Goal: Information Seeking & Learning: Learn about a topic

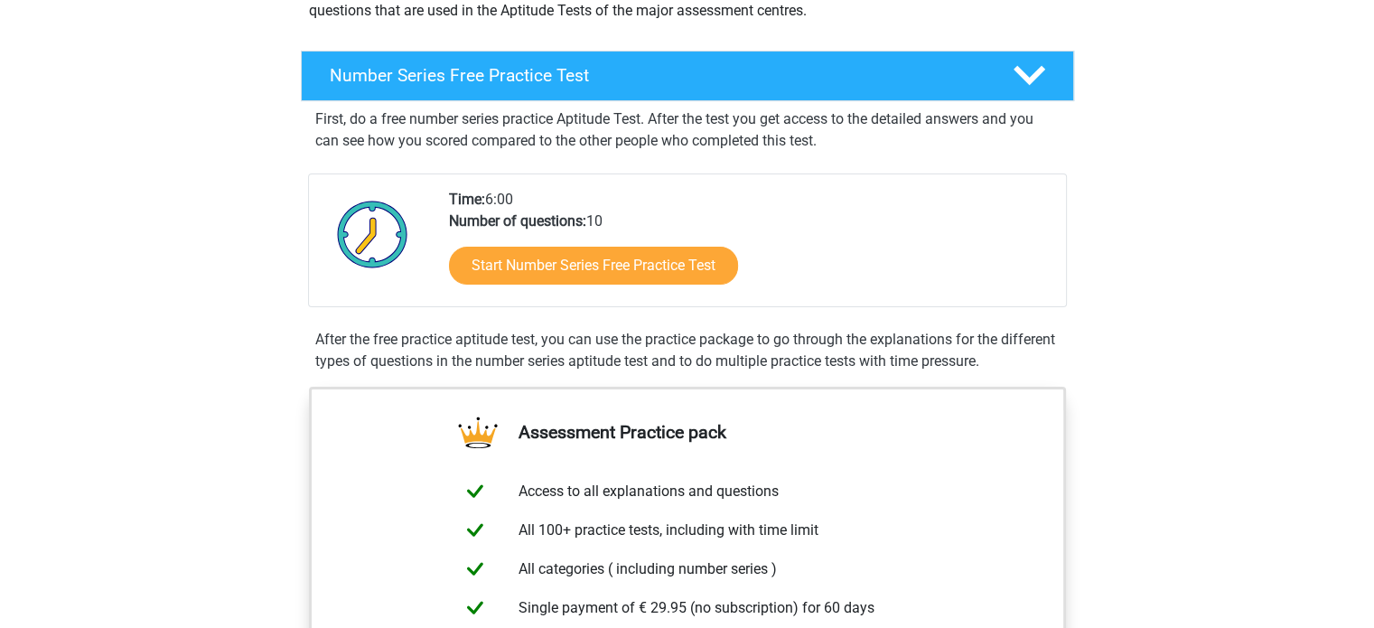
scroll to position [246, 0]
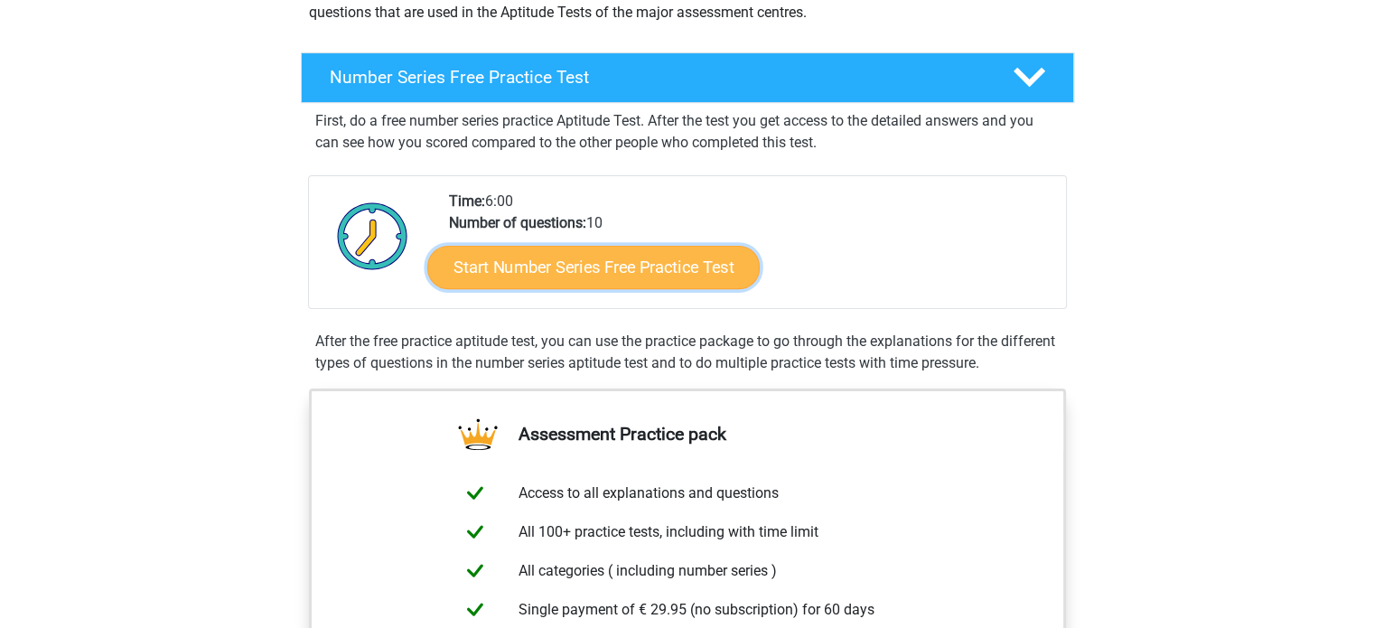
click at [712, 276] on link "Start Number Series Free Practice Test" at bounding box center [593, 266] width 332 height 43
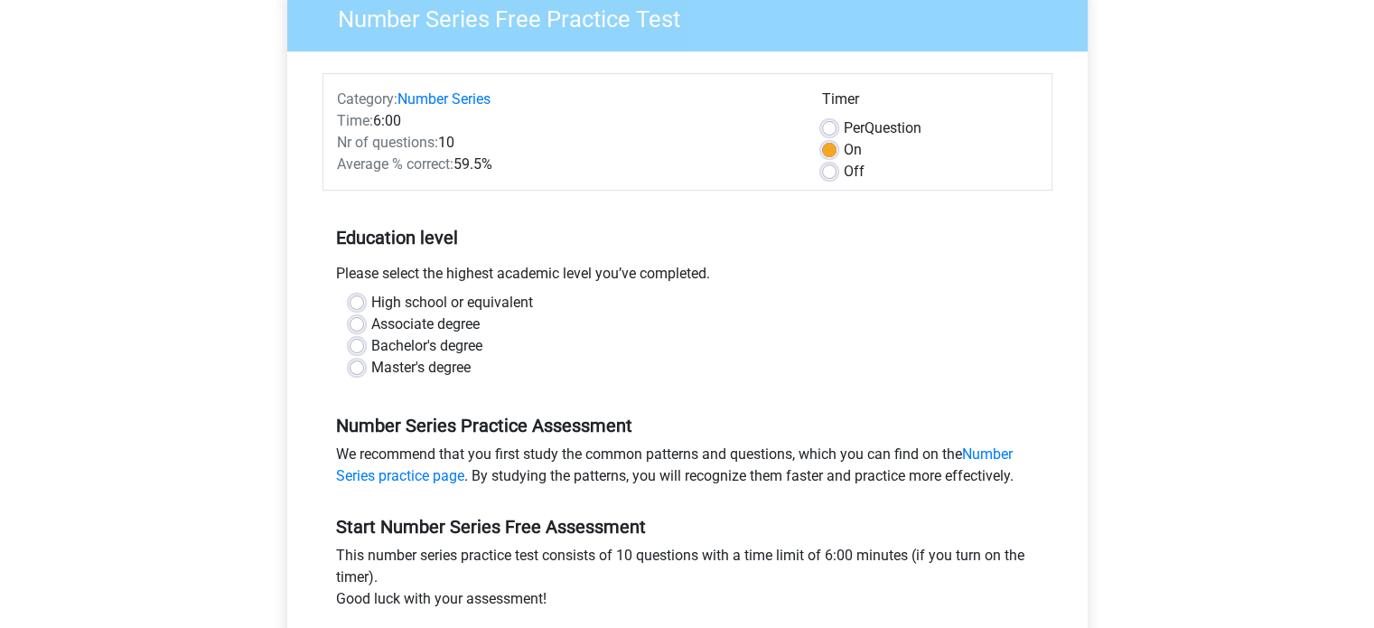
scroll to position [159, 0]
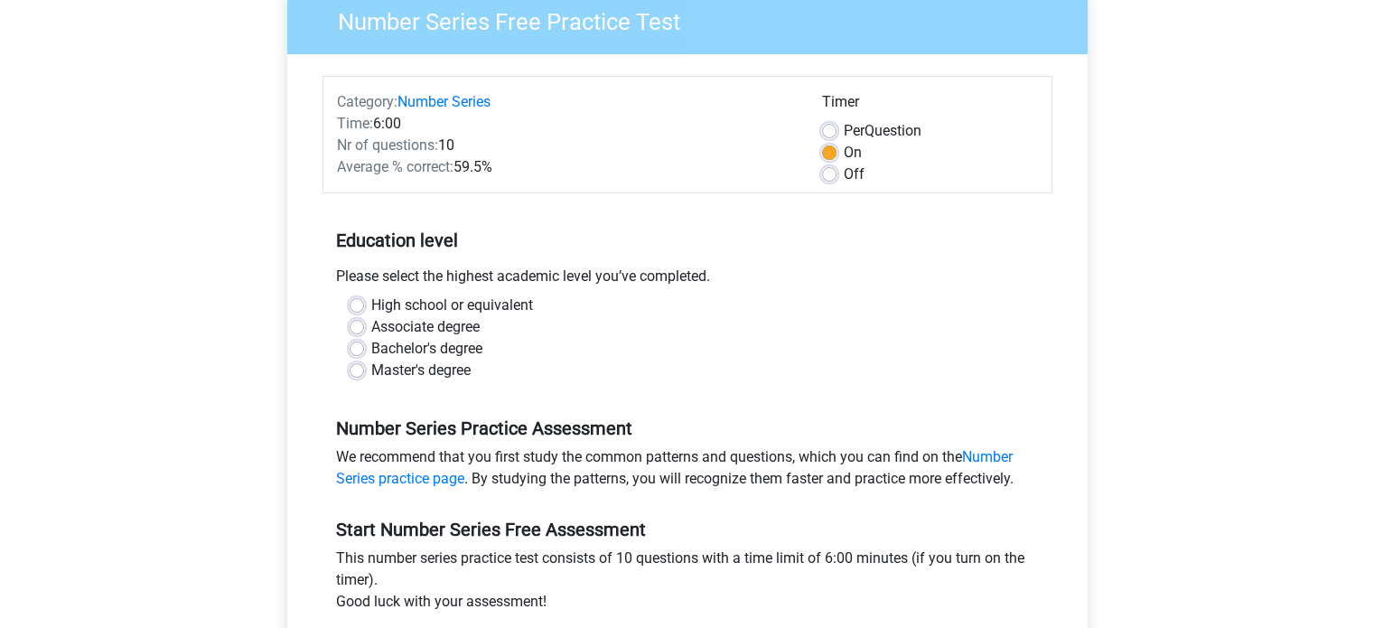
click at [469, 341] on label "Bachelor's degree" at bounding box center [426, 349] width 111 height 22
click at [364, 341] on input "Bachelor's degree" at bounding box center [357, 347] width 14 height 18
radio input "true"
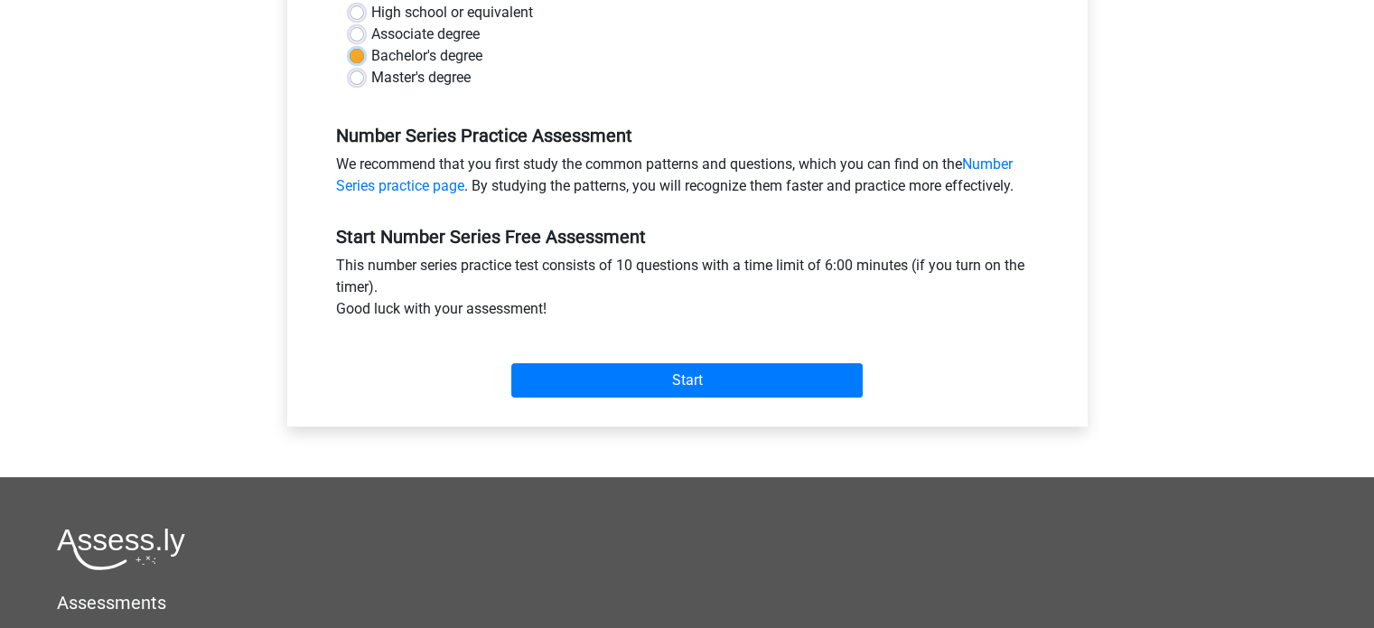
scroll to position [453, 0]
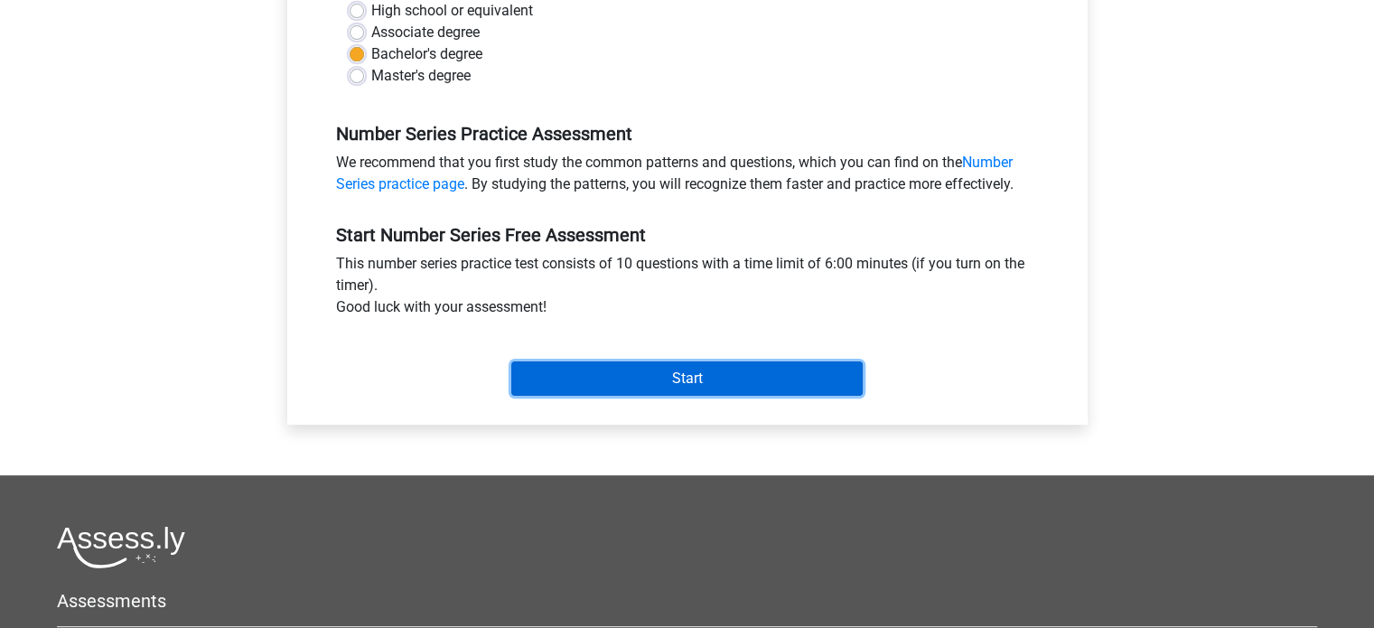
click at [713, 387] on input "Start" at bounding box center [686, 378] width 351 height 34
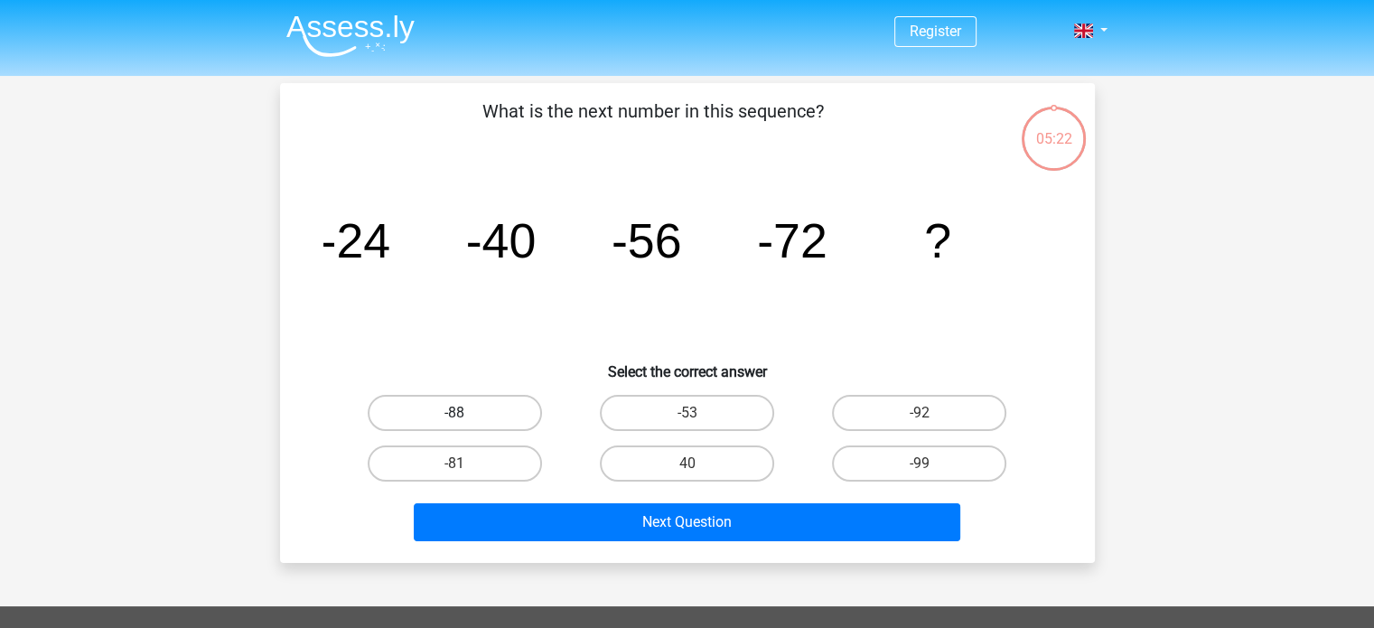
click at [471, 407] on label "-88" at bounding box center [455, 413] width 174 height 36
click at [466, 413] on input "-88" at bounding box center [460, 419] width 12 height 12
radio input "true"
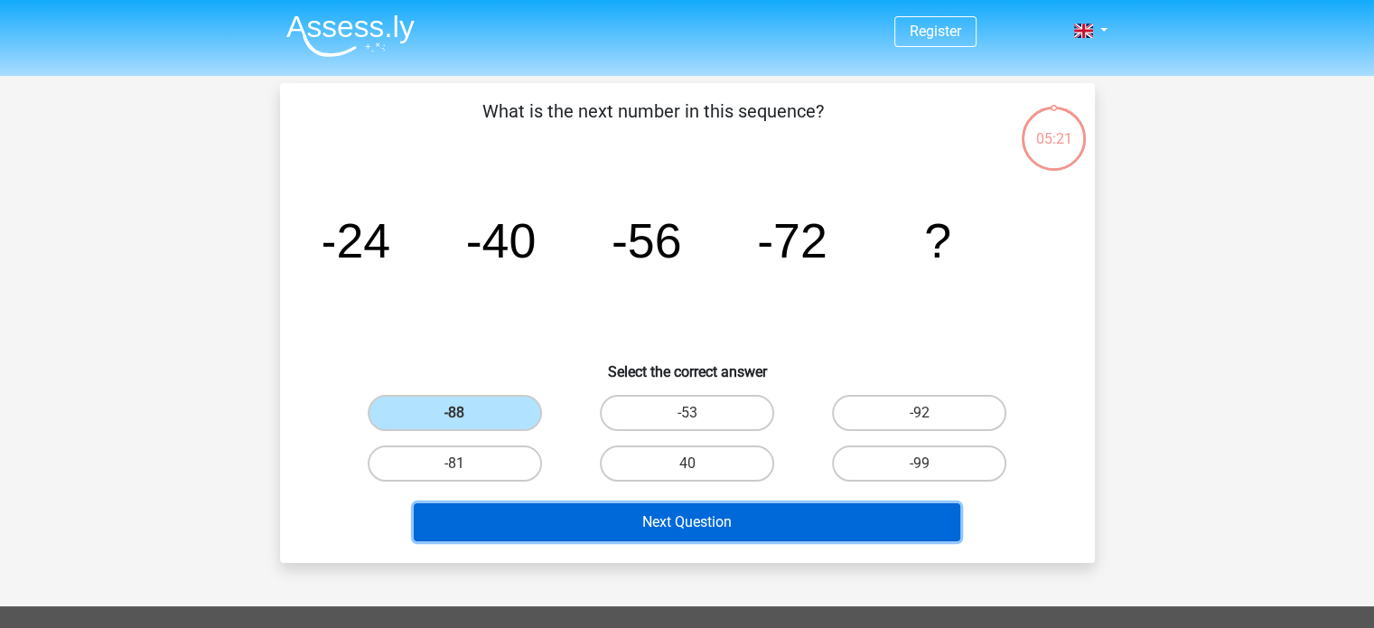
click at [664, 516] on button "Next Question" at bounding box center [687, 522] width 547 height 38
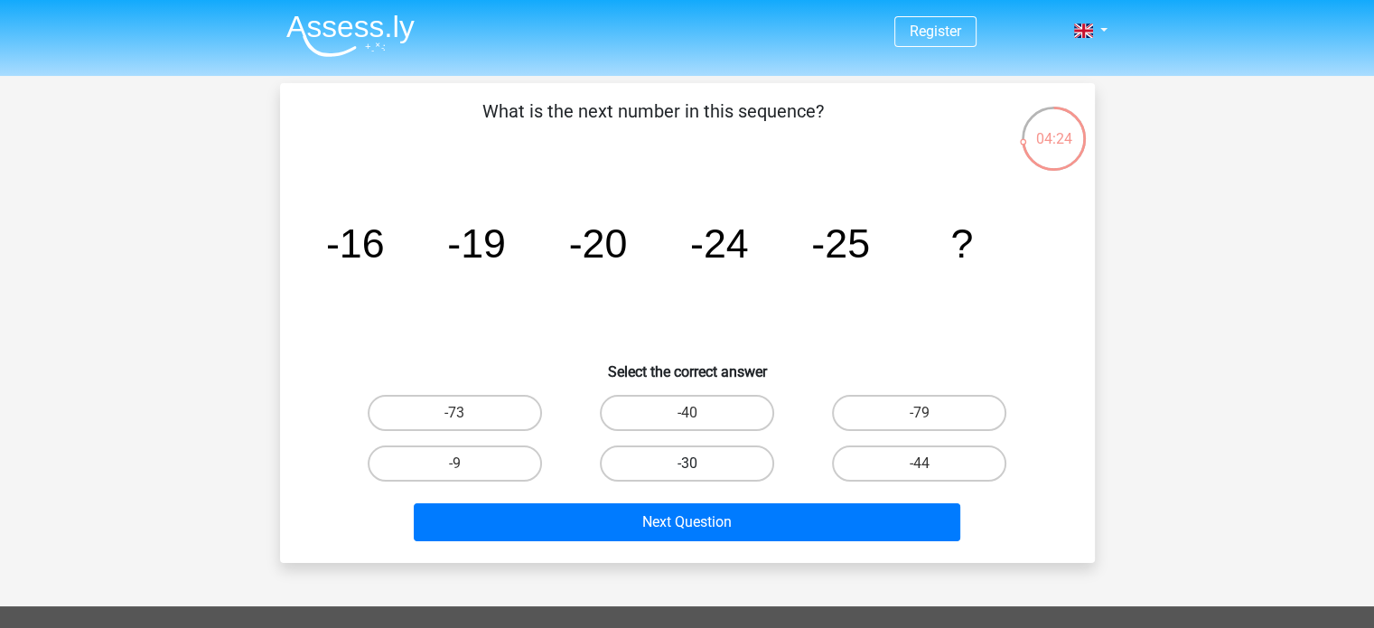
click at [703, 465] on label "-30" at bounding box center [687, 463] width 174 height 36
click at [698, 465] on input "-30" at bounding box center [693, 469] width 12 height 12
radio input "true"
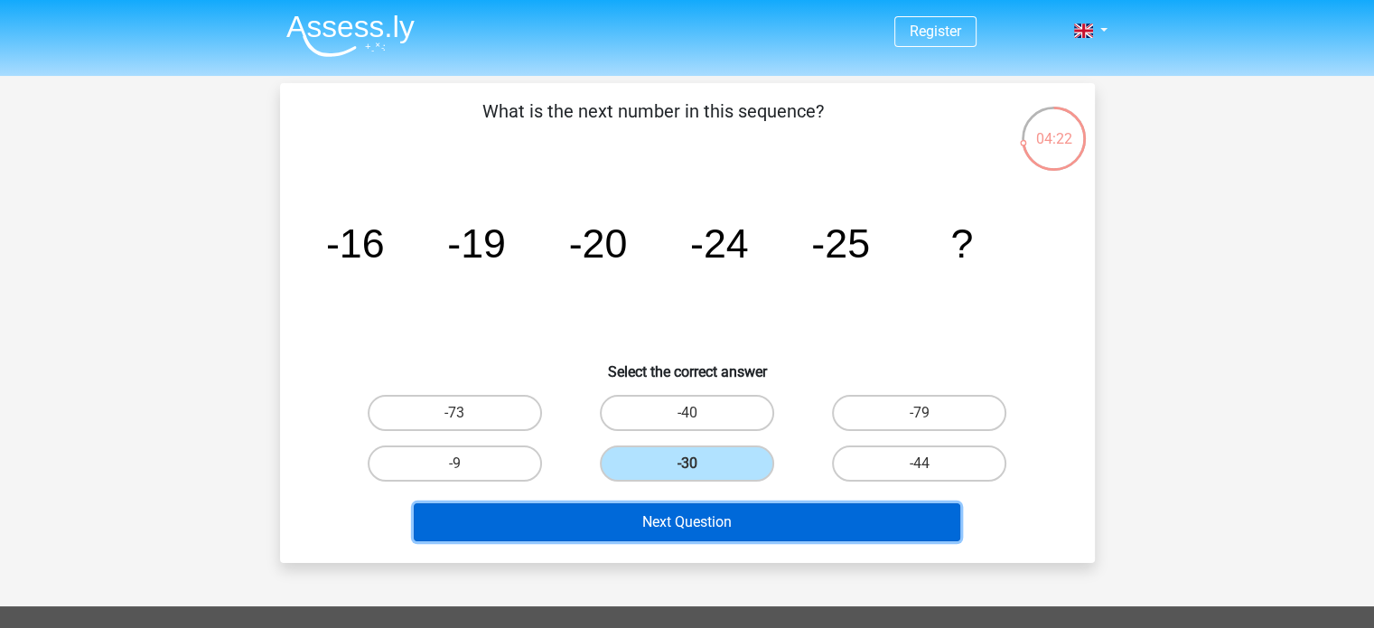
click at [759, 522] on button "Next Question" at bounding box center [687, 522] width 547 height 38
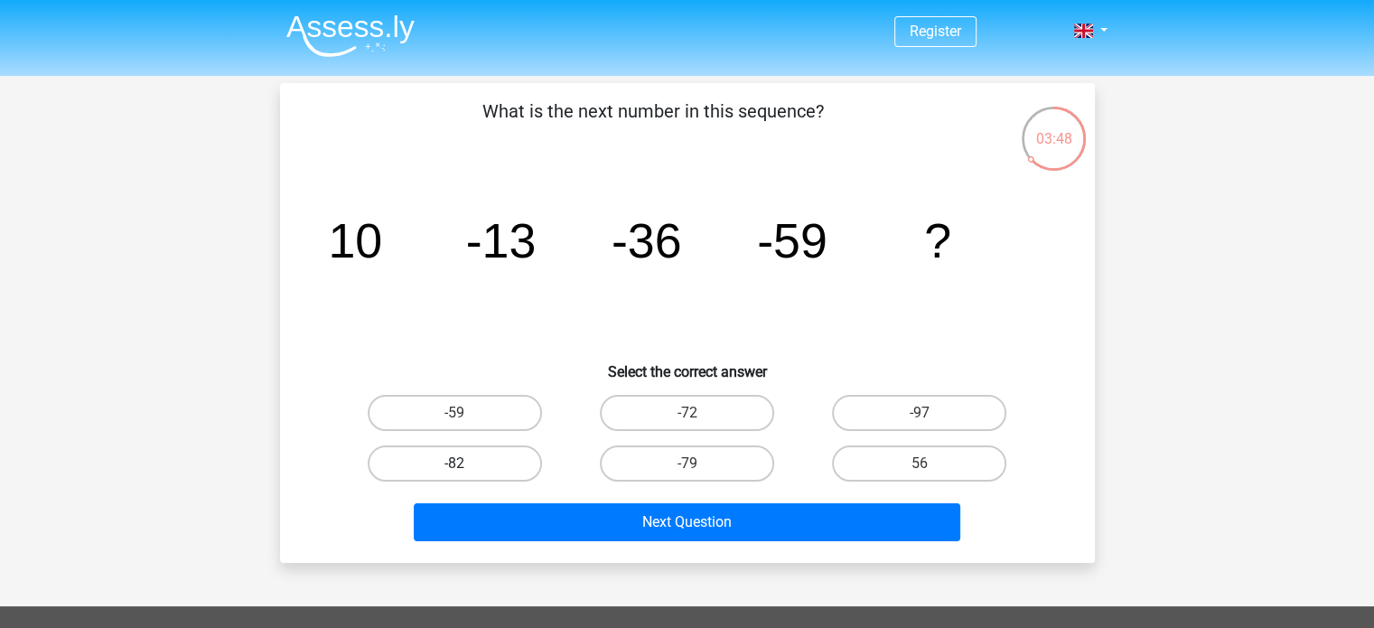
click at [484, 461] on label "-82" at bounding box center [455, 463] width 174 height 36
click at [466, 463] on input "-82" at bounding box center [460, 469] width 12 height 12
radio input "true"
click at [555, 487] on div "-82" at bounding box center [455, 463] width 232 height 51
click at [566, 491] on div "Next Question" at bounding box center [687, 519] width 757 height 60
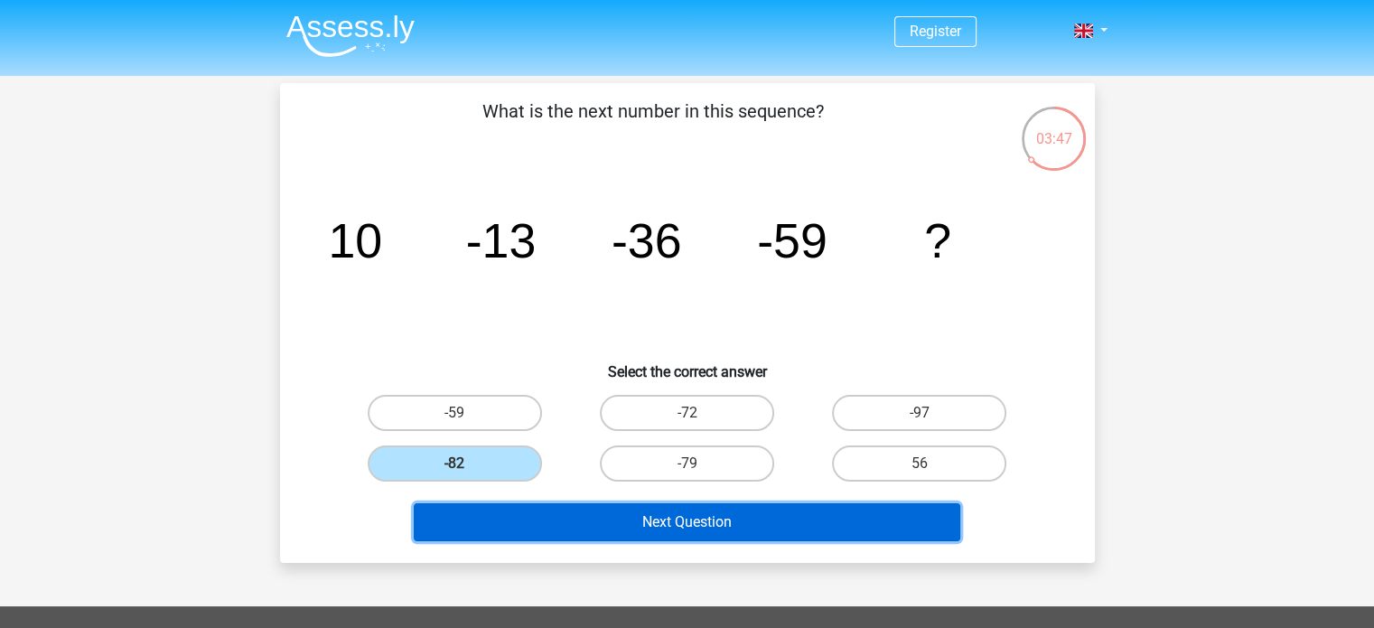
click at [594, 516] on button "Next Question" at bounding box center [687, 522] width 547 height 38
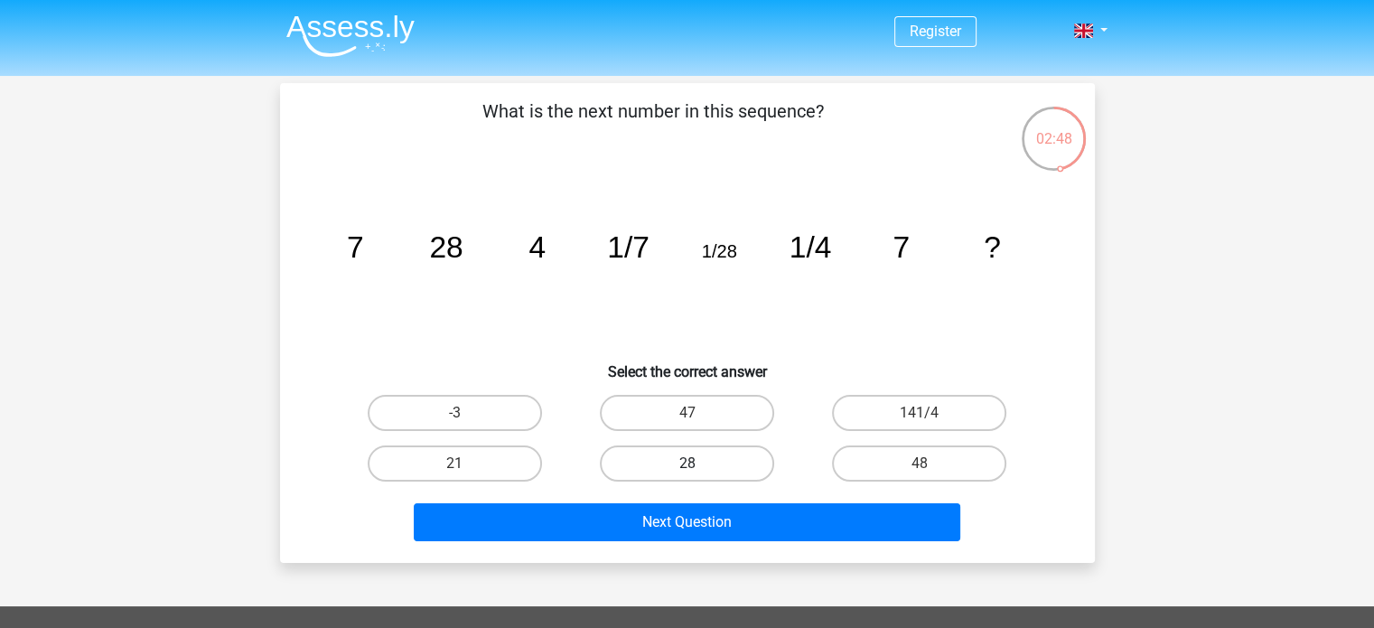
click at [718, 453] on label "28" at bounding box center [687, 463] width 174 height 36
click at [698, 463] on input "28" at bounding box center [693, 469] width 12 height 12
radio input "true"
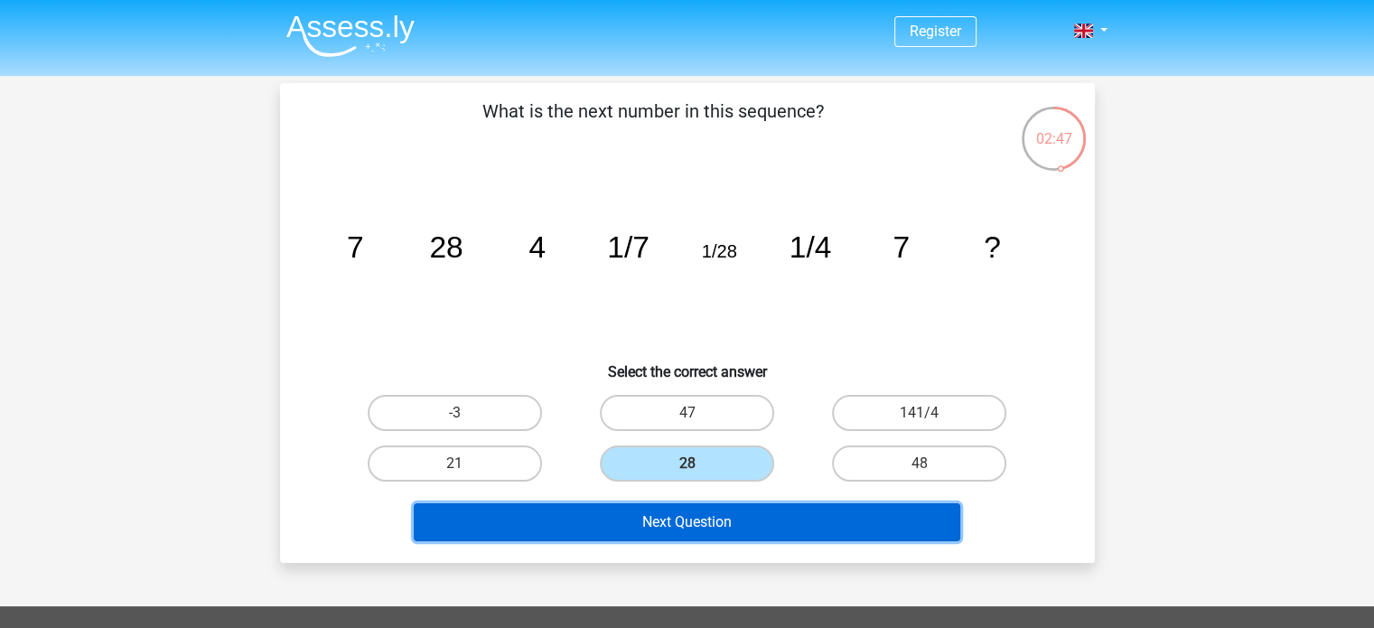
click at [708, 513] on button "Next Question" at bounding box center [687, 522] width 547 height 38
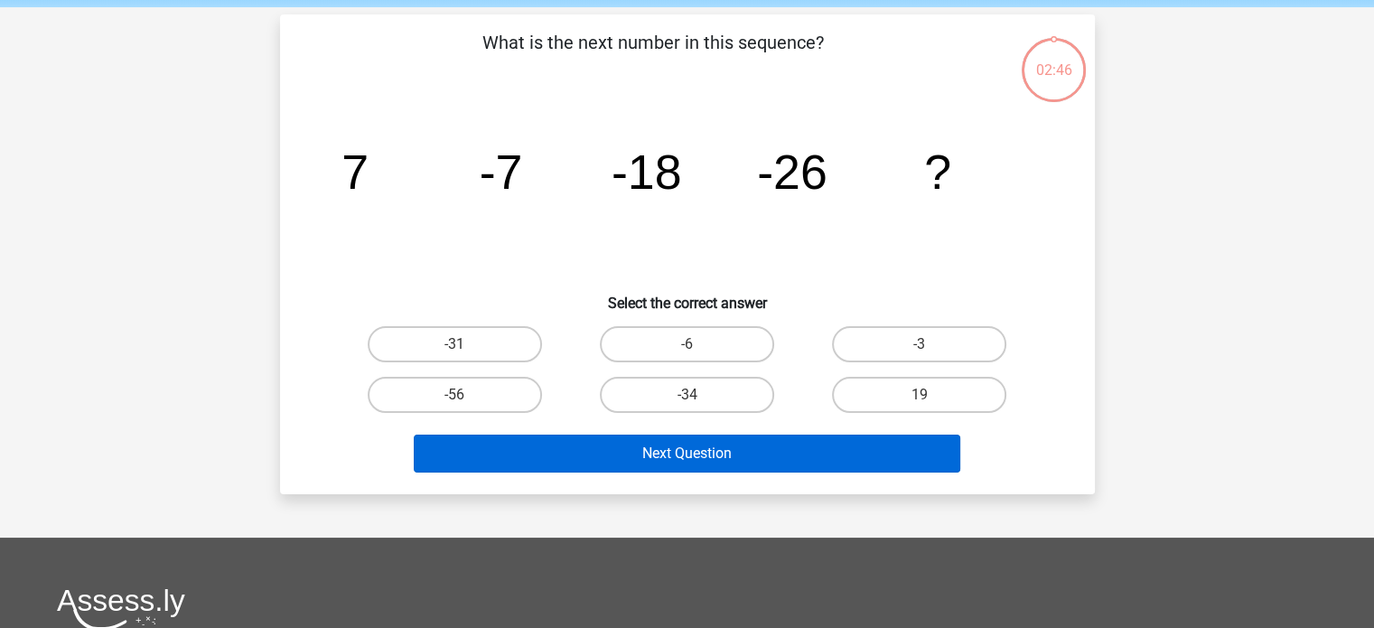
scroll to position [83, 0]
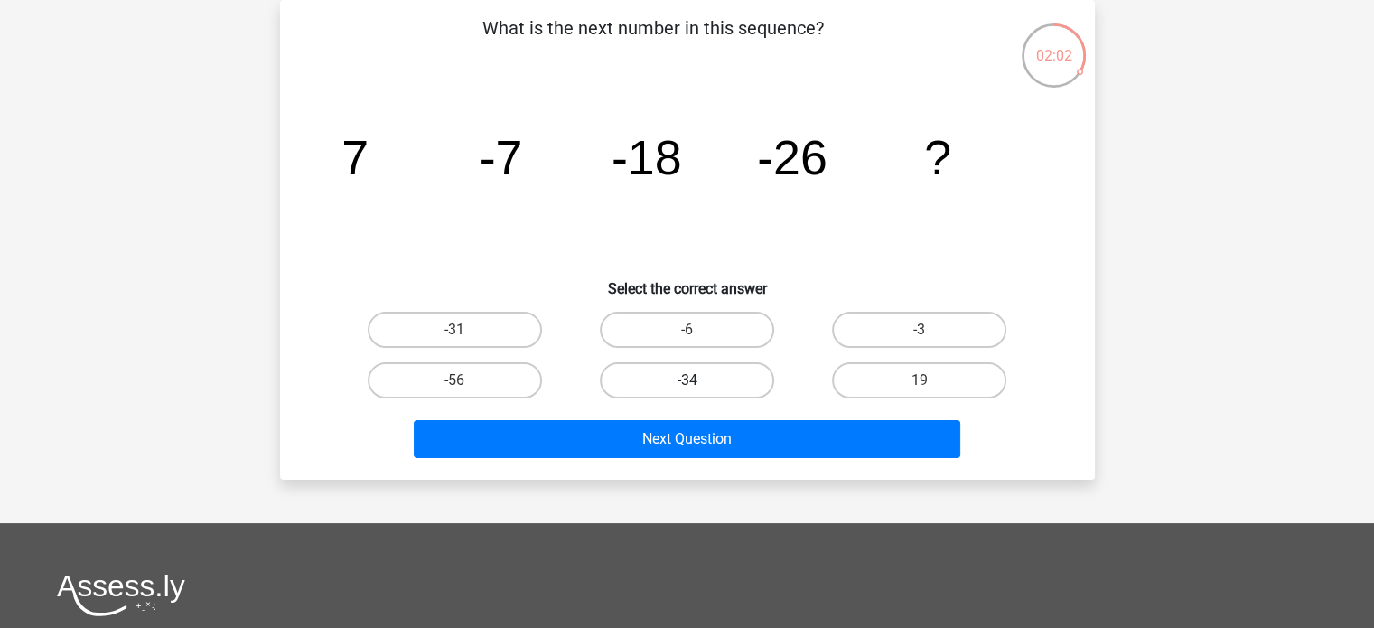
click at [739, 379] on label "-34" at bounding box center [687, 380] width 174 height 36
click at [698, 380] on input "-34" at bounding box center [693, 386] width 12 height 12
radio input "true"
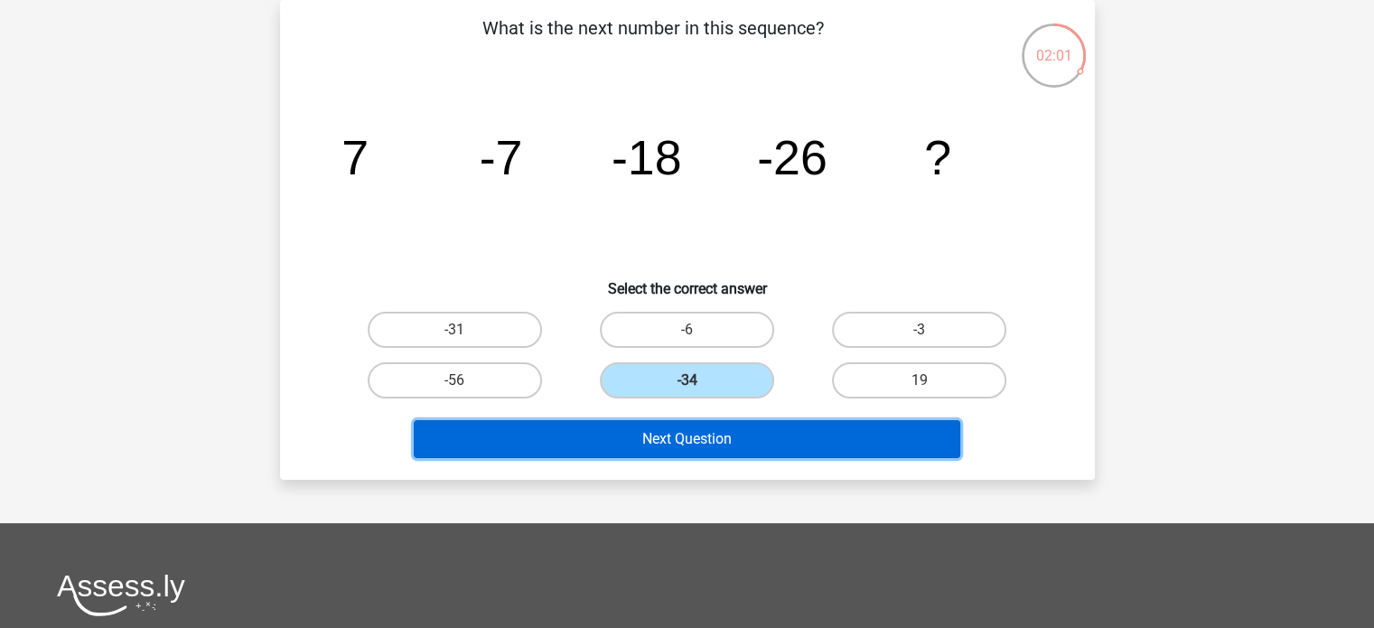
click at [747, 441] on button "Next Question" at bounding box center [687, 439] width 547 height 38
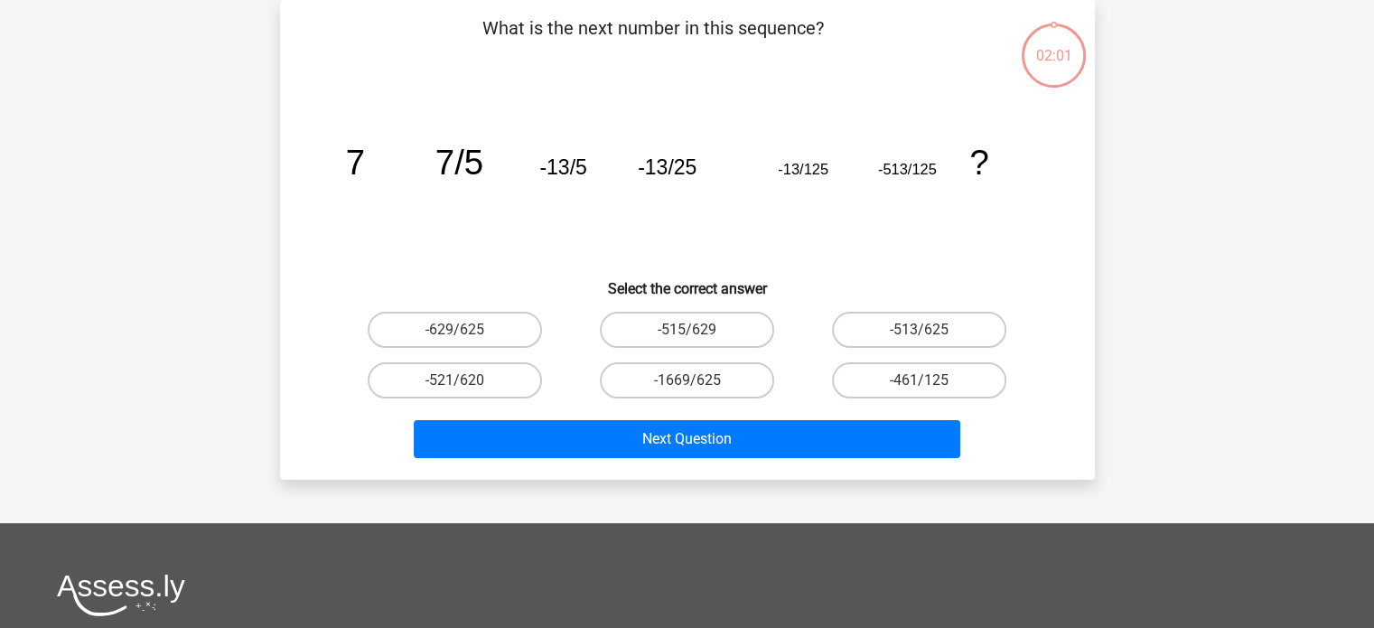
scroll to position [0, 0]
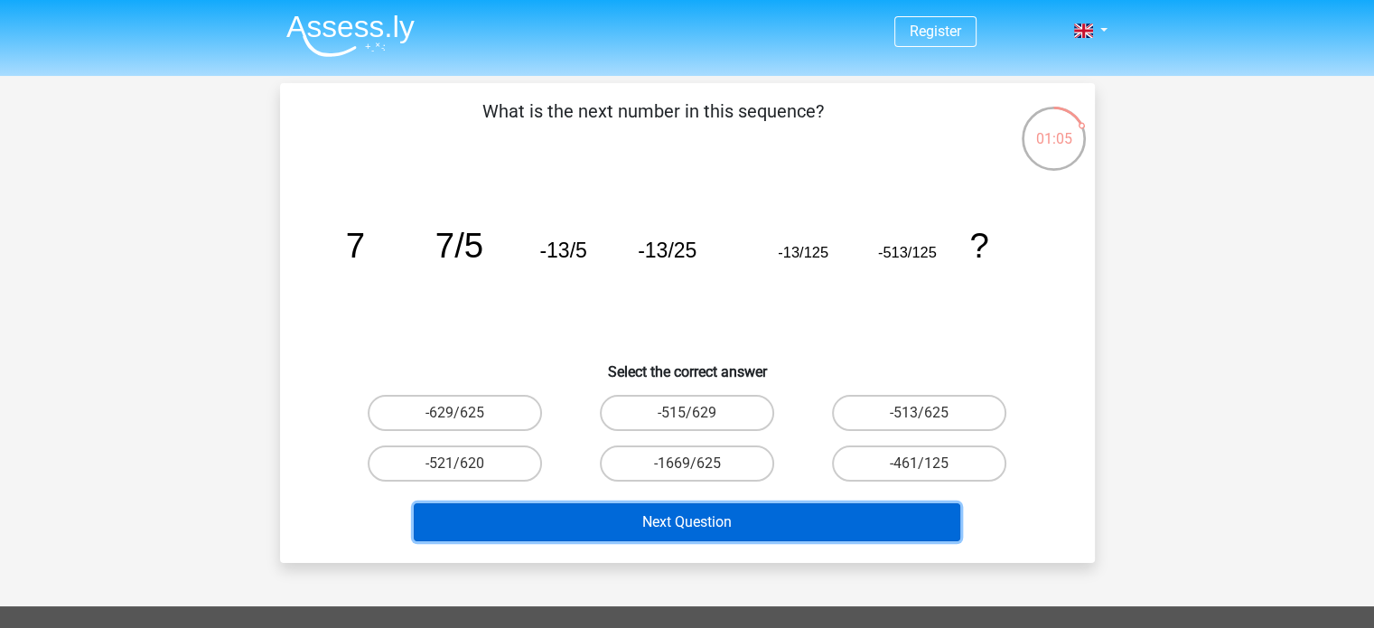
click at [764, 516] on button "Next Question" at bounding box center [687, 522] width 547 height 38
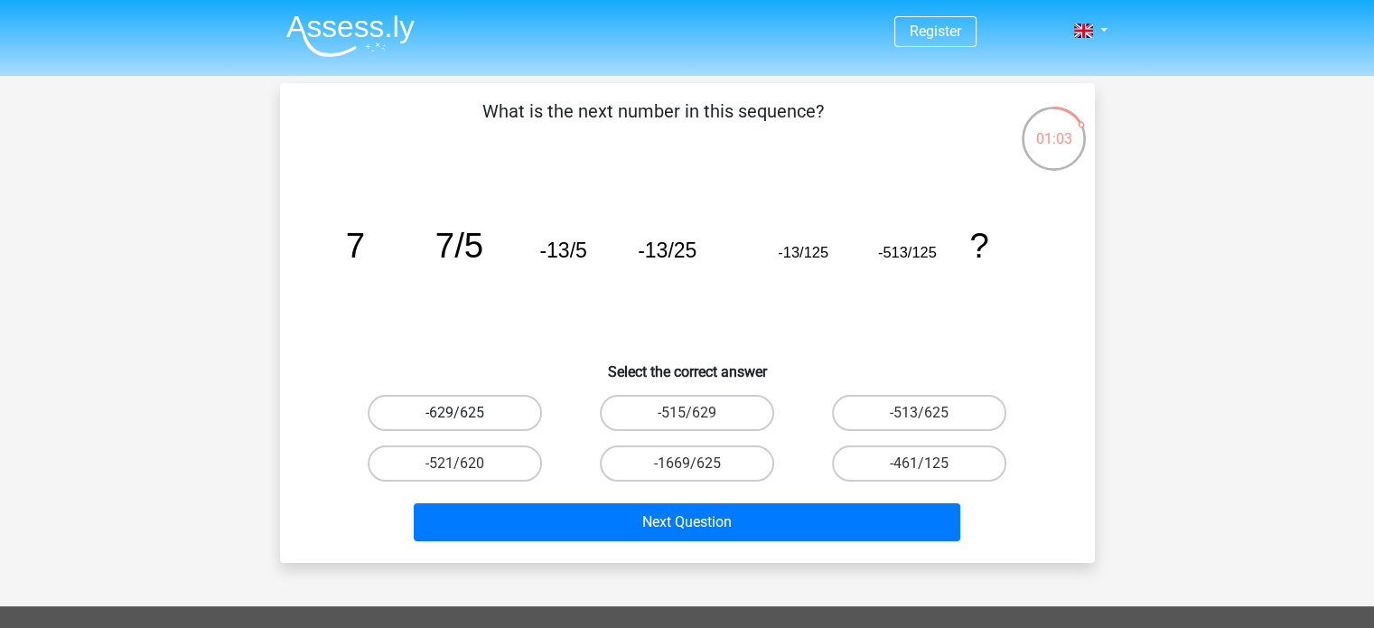
click at [511, 403] on label "-629/625" at bounding box center [455, 413] width 174 height 36
click at [466, 413] on input "-629/625" at bounding box center [460, 419] width 12 height 12
radio input "true"
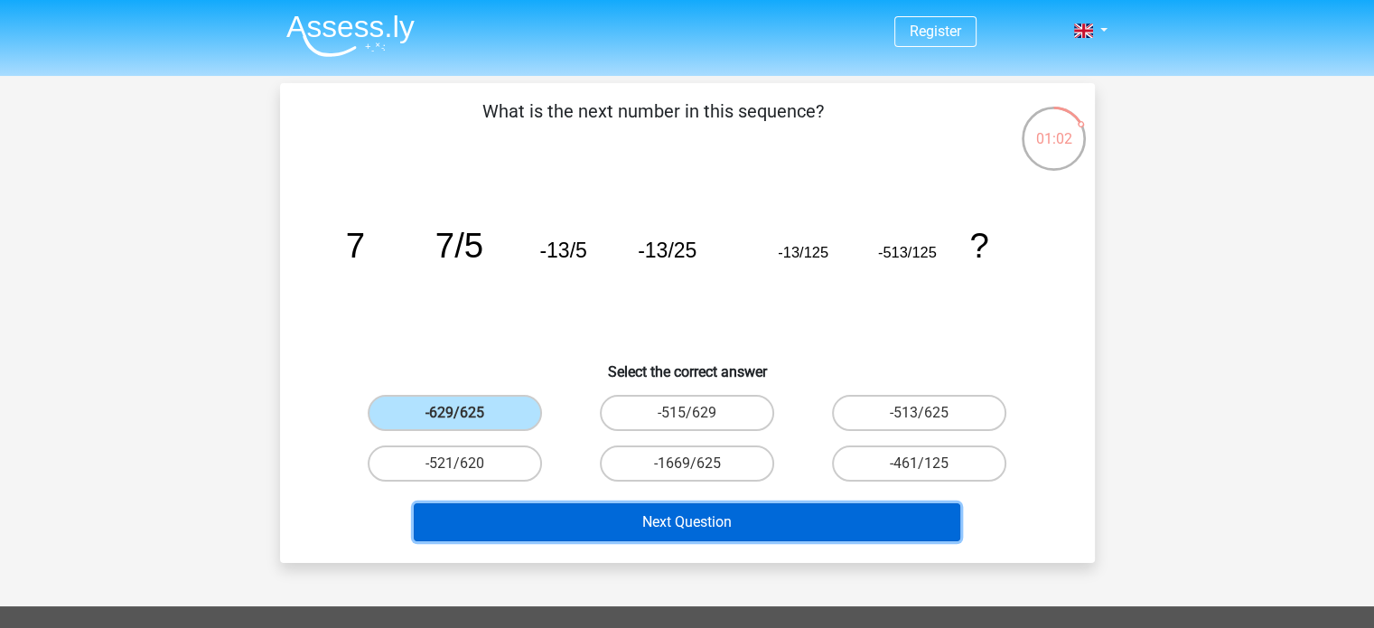
click at [638, 520] on button "Next Question" at bounding box center [687, 522] width 547 height 38
click at [647, 527] on button "Next Question" at bounding box center [687, 522] width 547 height 38
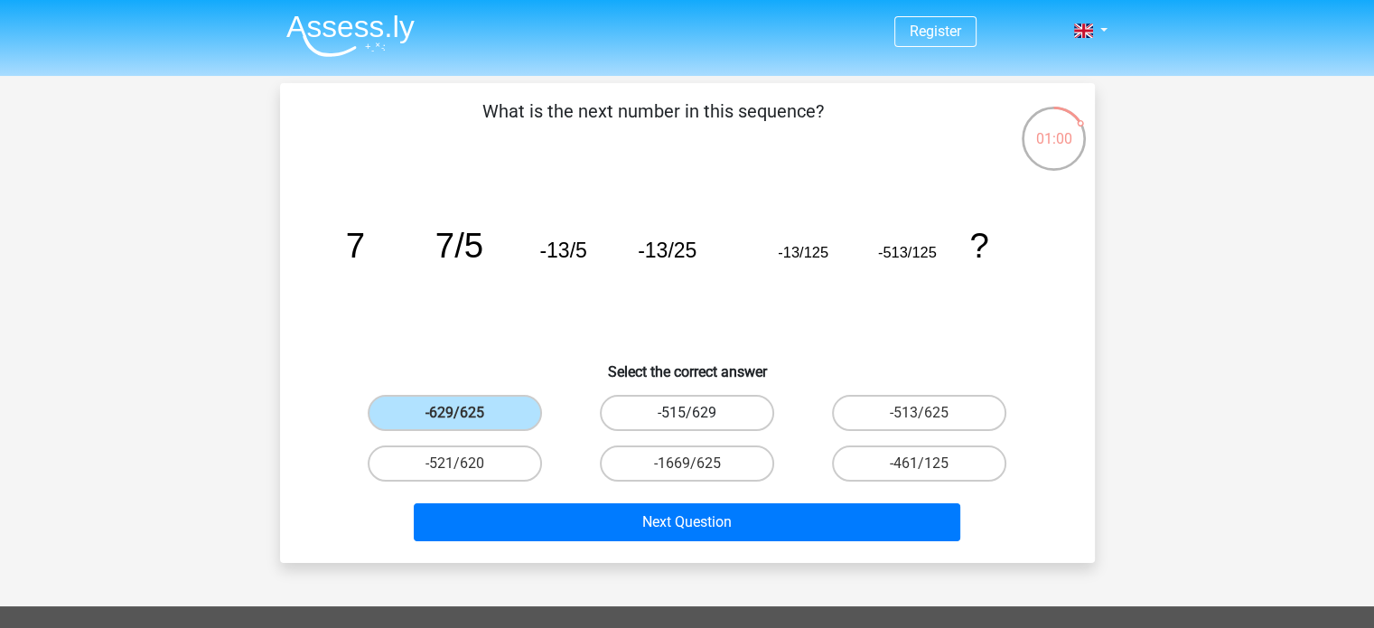
click at [659, 410] on label "-515/629" at bounding box center [687, 413] width 174 height 36
click at [687, 413] on input "-515/629" at bounding box center [693, 419] width 12 height 12
radio input "true"
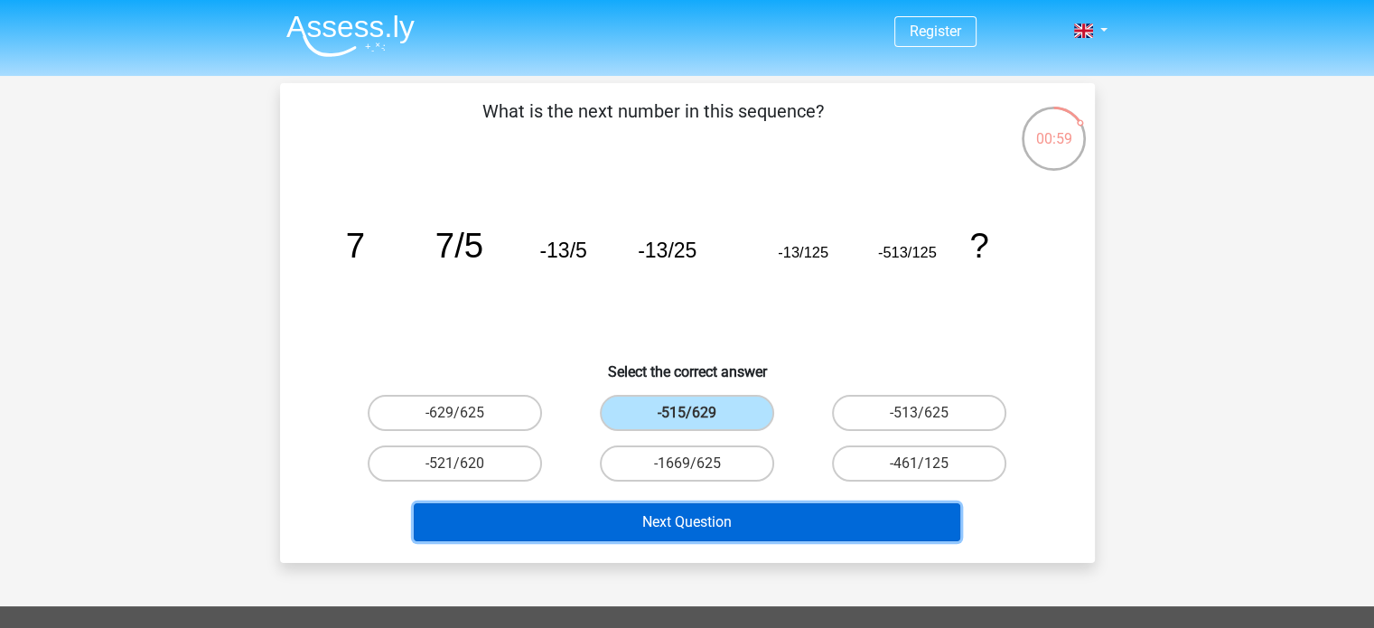
click at [688, 521] on button "Next Question" at bounding box center [687, 522] width 547 height 38
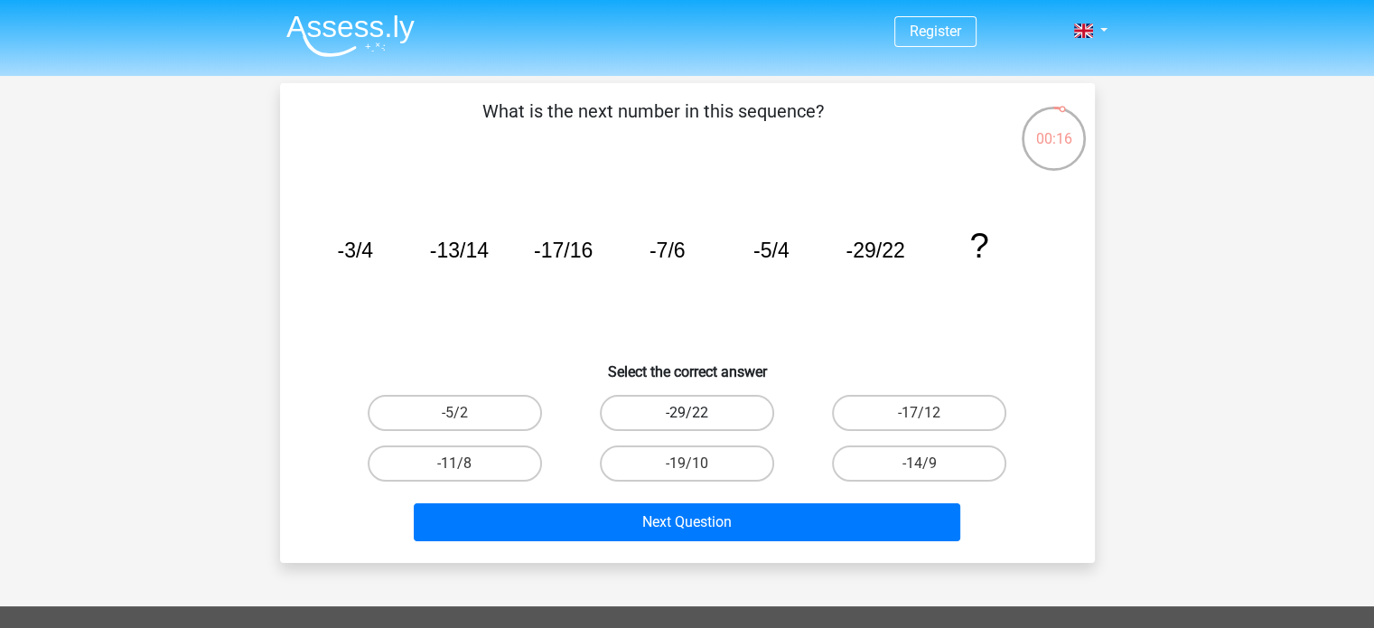
click at [734, 414] on label "-29/22" at bounding box center [687, 413] width 174 height 36
click at [698, 414] on input "-29/22" at bounding box center [693, 419] width 12 height 12
radio input "true"
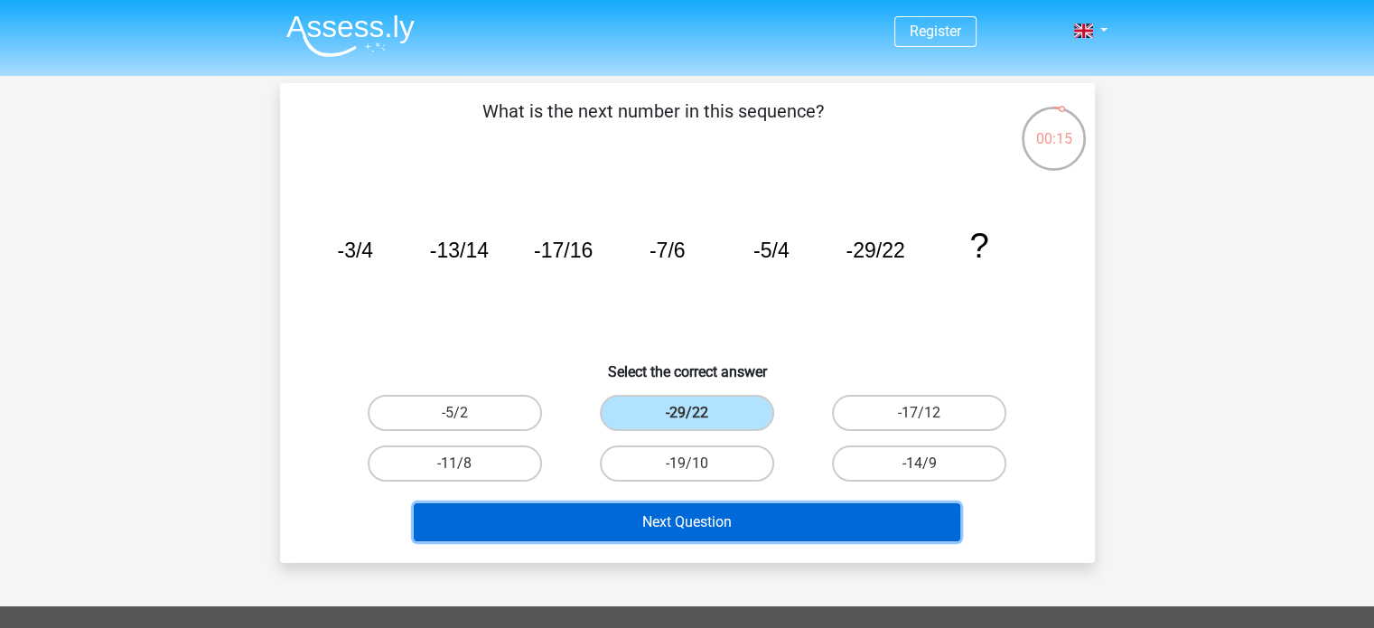
click at [823, 509] on button "Next Question" at bounding box center [687, 522] width 547 height 38
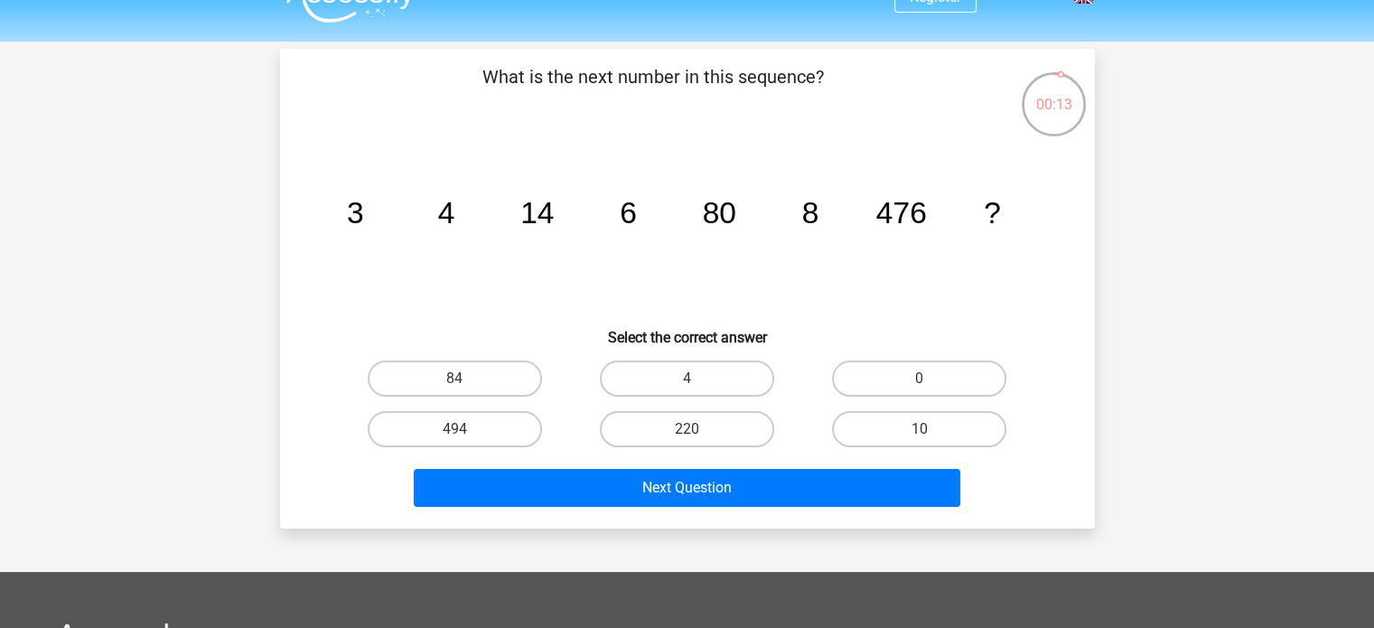
scroll to position [33, 0]
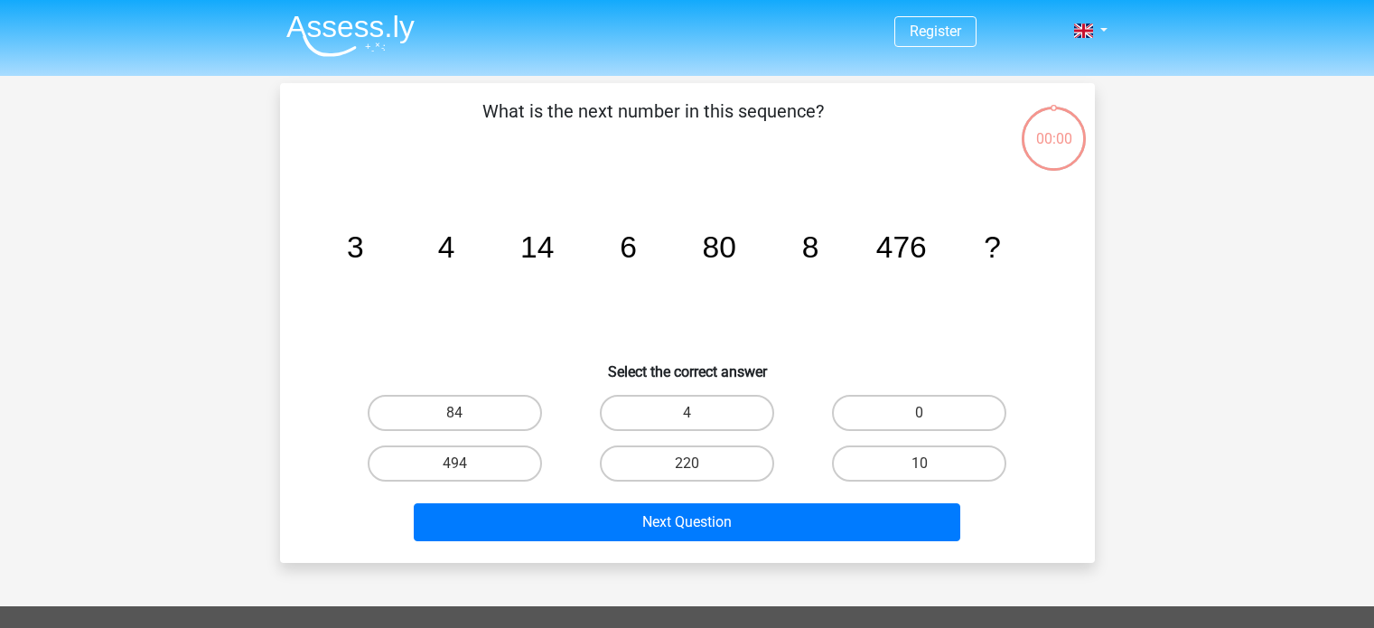
scroll to position [33, 0]
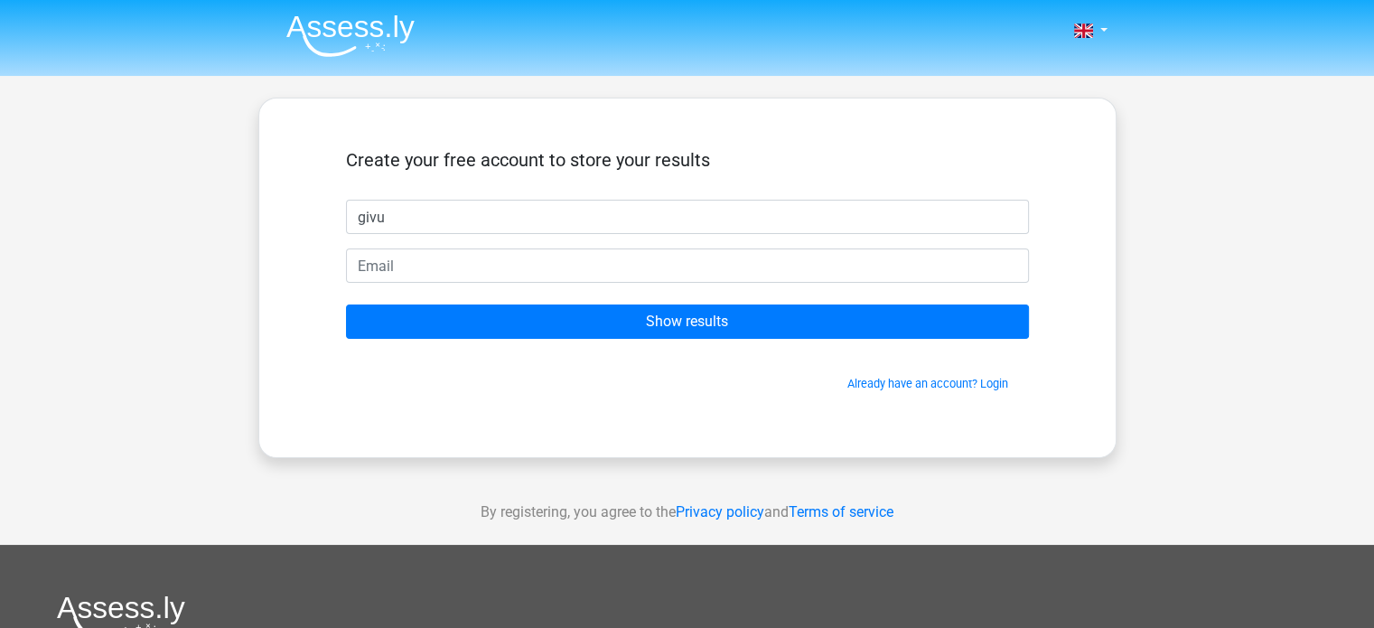
type input "givu"
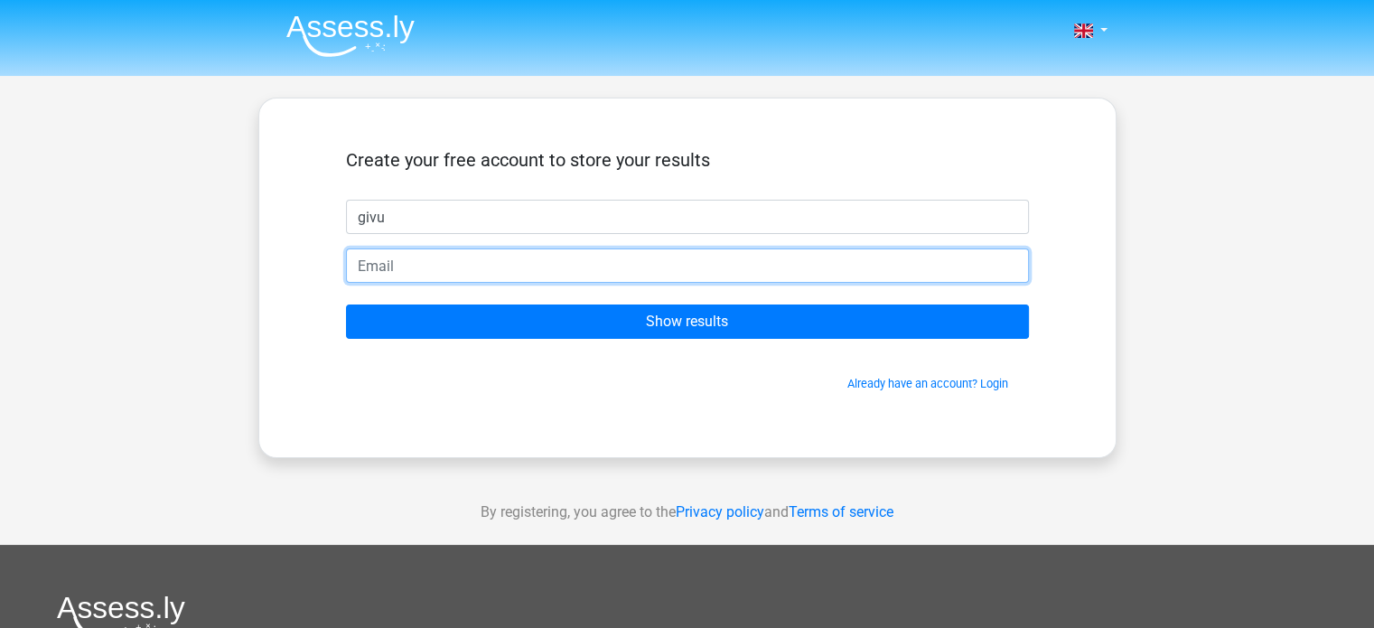
click at [741, 267] on input "email" at bounding box center [687, 265] width 683 height 34
type input "g"
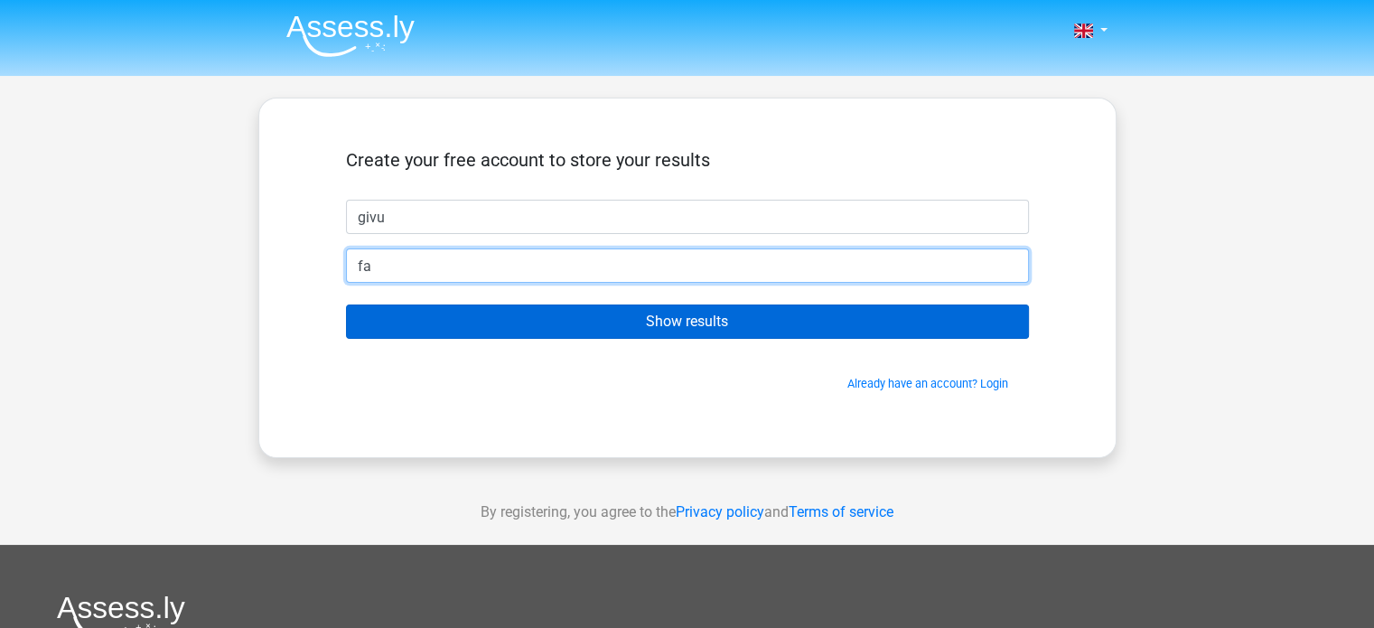
type input "[EMAIL_ADDRESS][DOMAIN_NAME]"
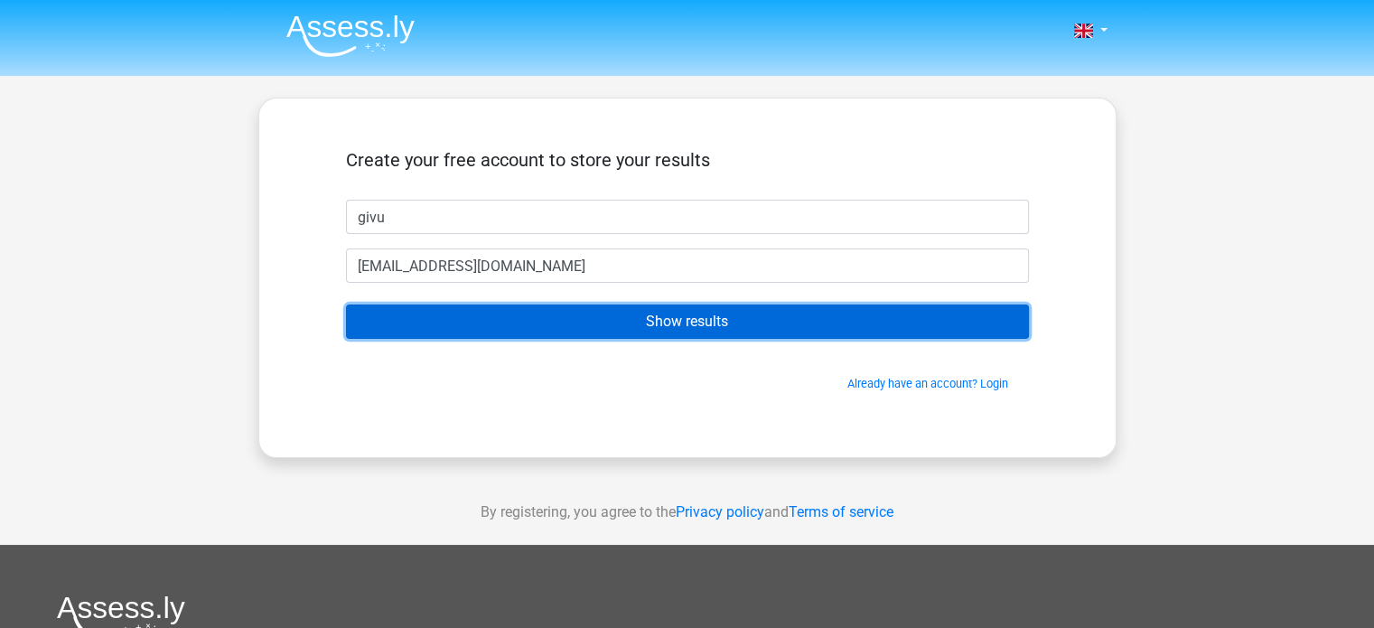
click at [611, 335] on input "Show results" at bounding box center [687, 321] width 683 height 34
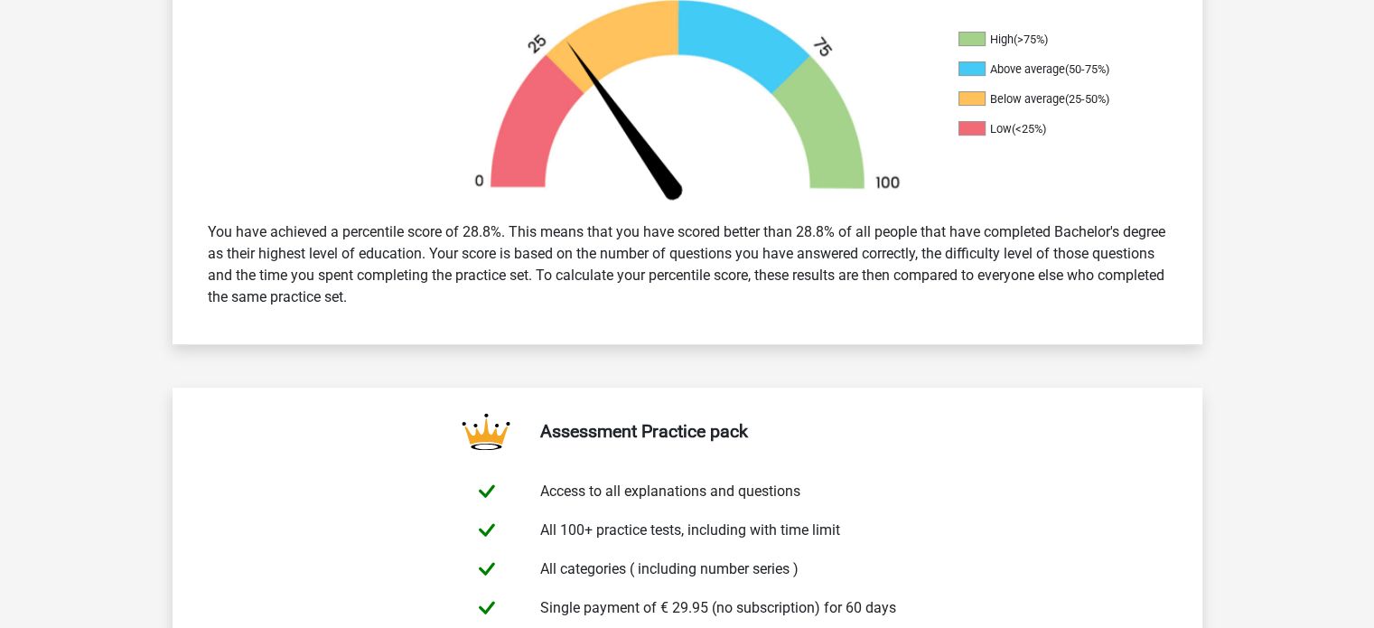
scroll to position [593, 0]
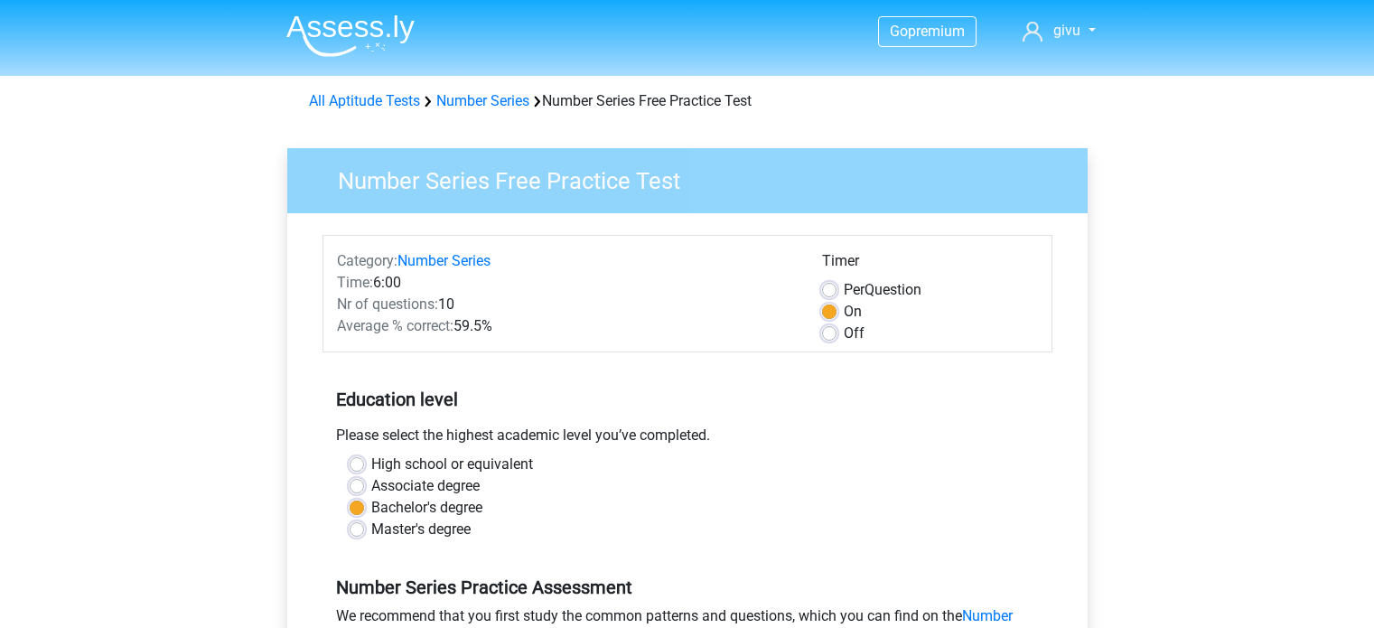
scroll to position [453, 0]
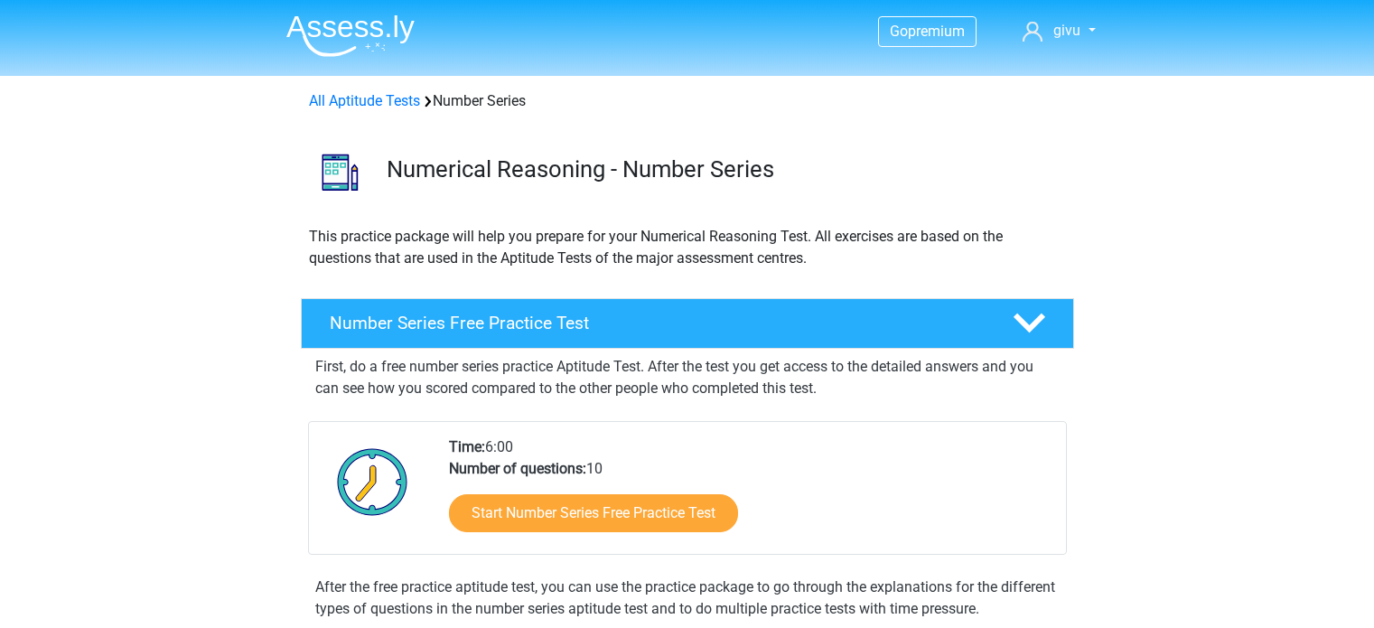
scroll to position [246, 0]
